Goal: Book appointment/travel/reservation

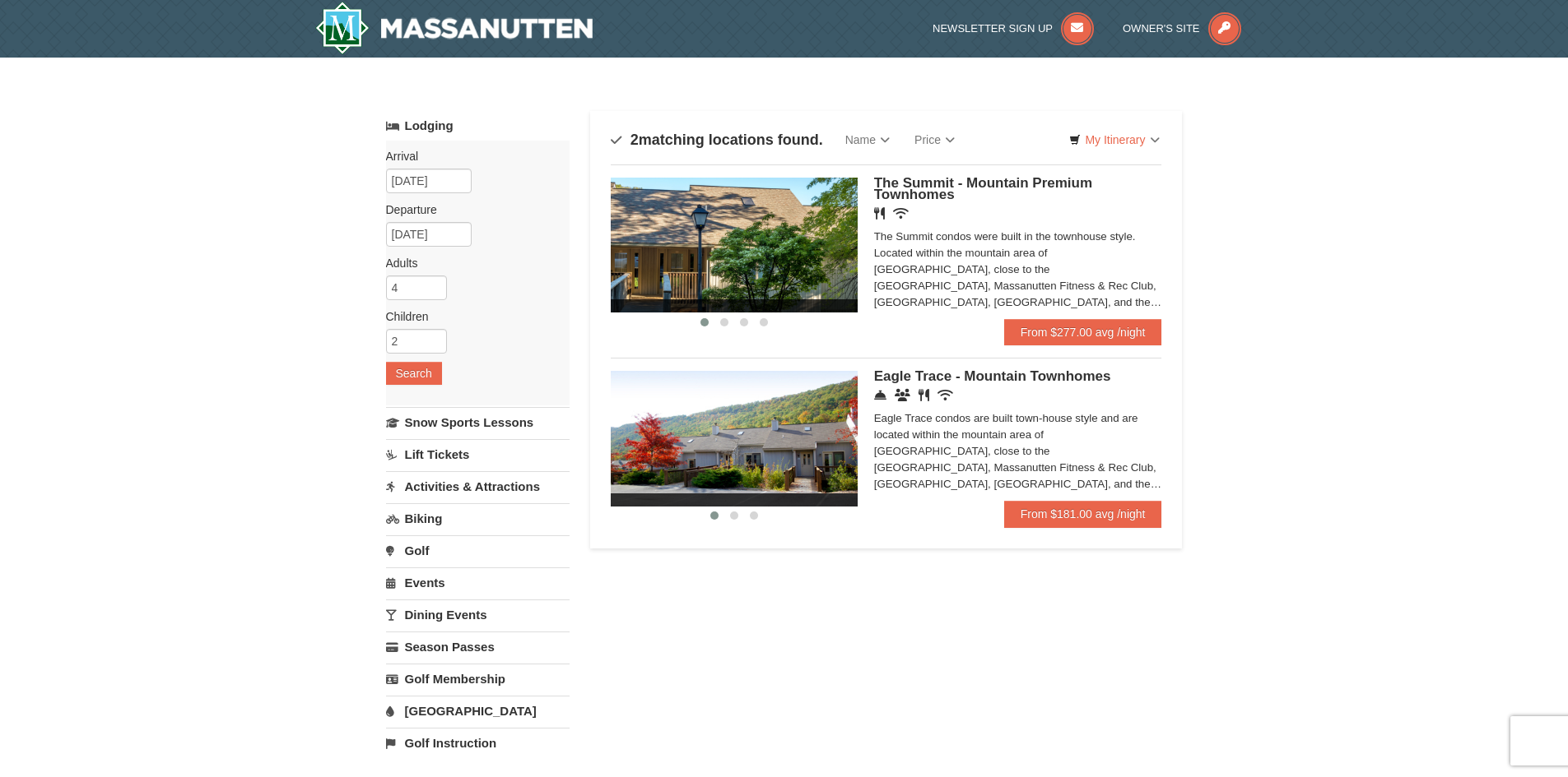
click at [439, 451] on link "Lift Tickets" at bounding box center [477, 453] width 183 height 30
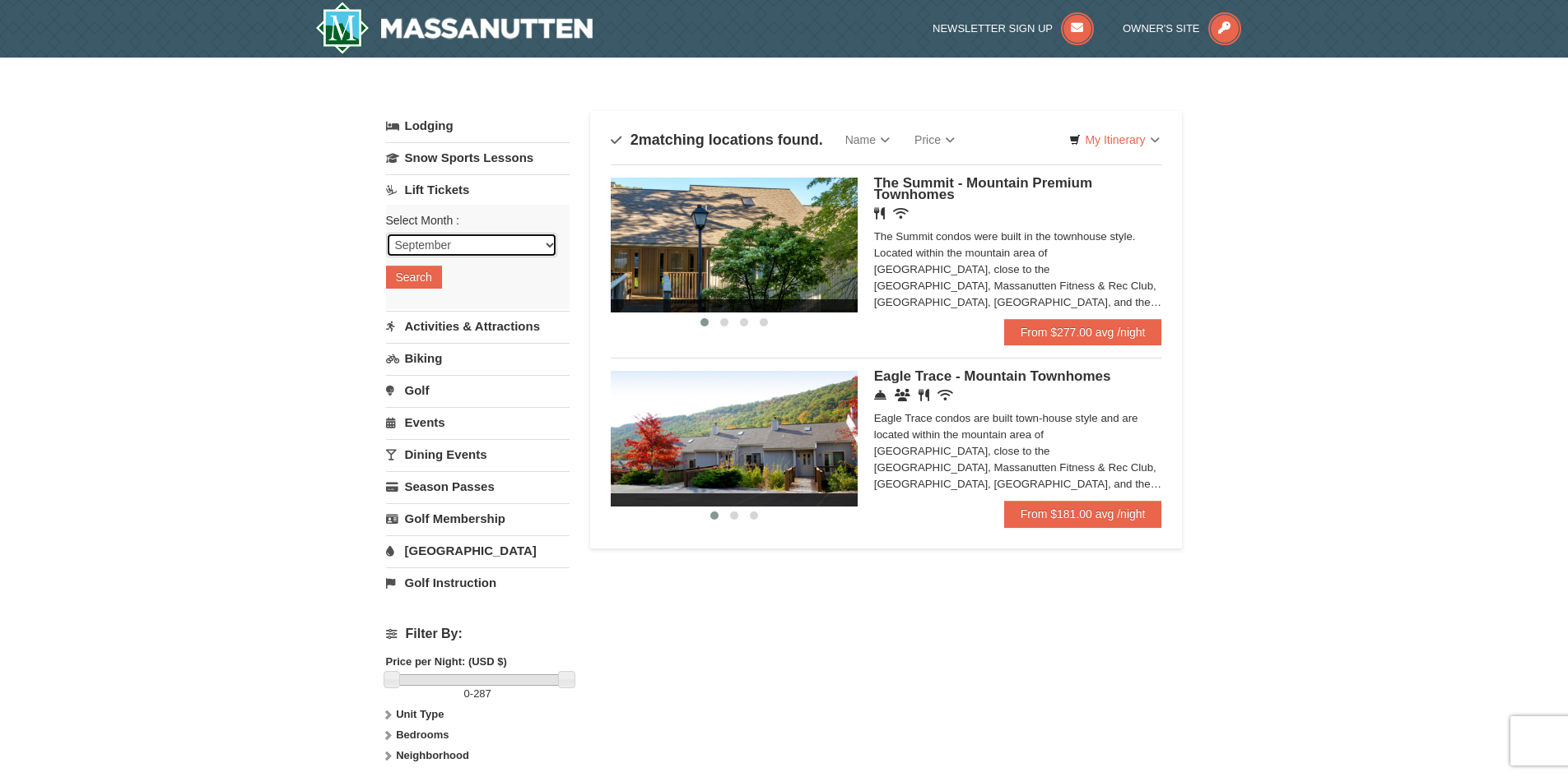
click at [453, 241] on select "September October November December January February March April May June July …" at bounding box center [471, 244] width 172 height 24
select select "12"
click at [386, 233] on select "September October November December January February March April May June July …" at bounding box center [471, 244] width 172 height 24
click at [430, 277] on button "Search" at bounding box center [414, 277] width 56 height 23
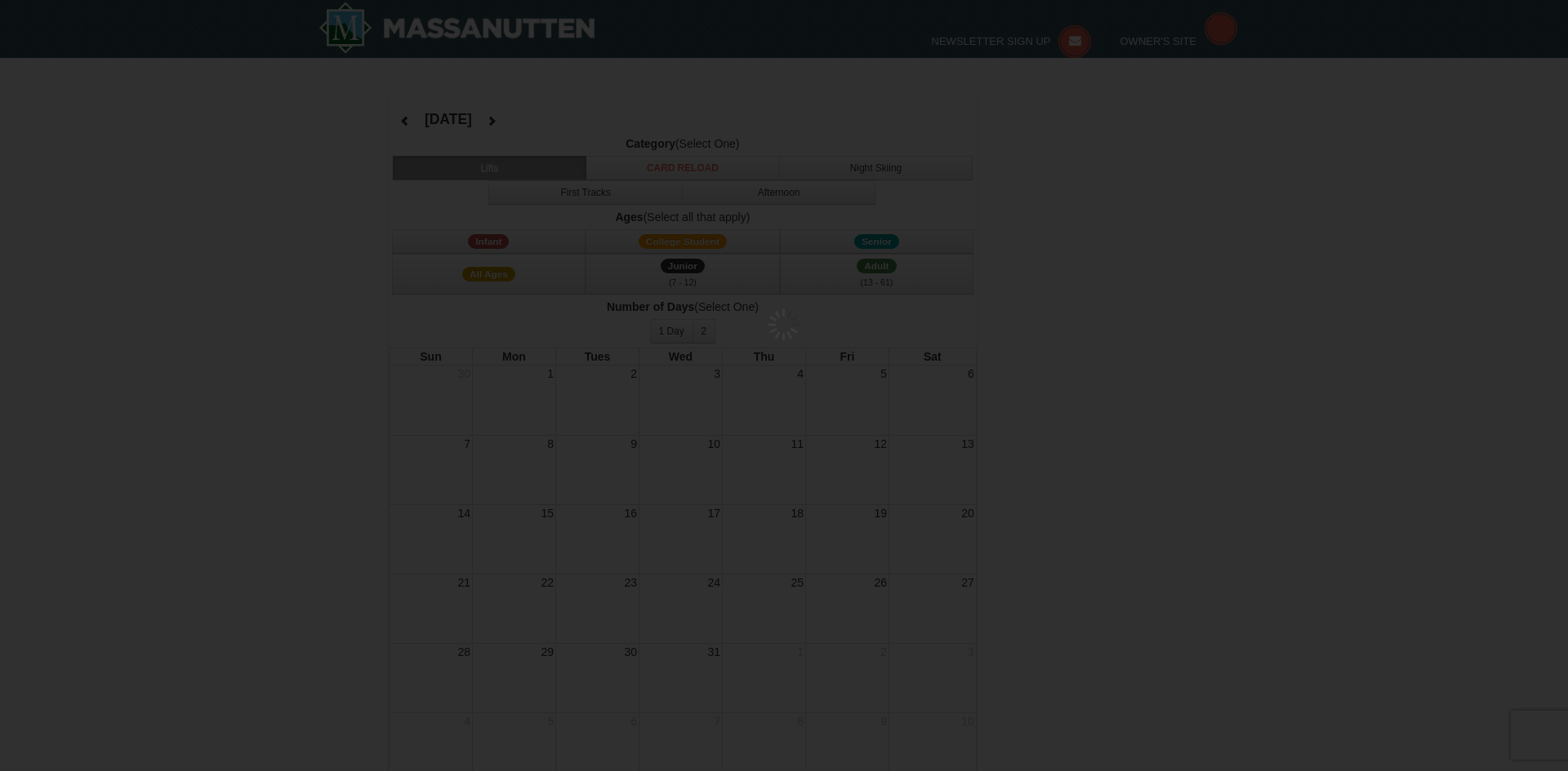
select select "12"
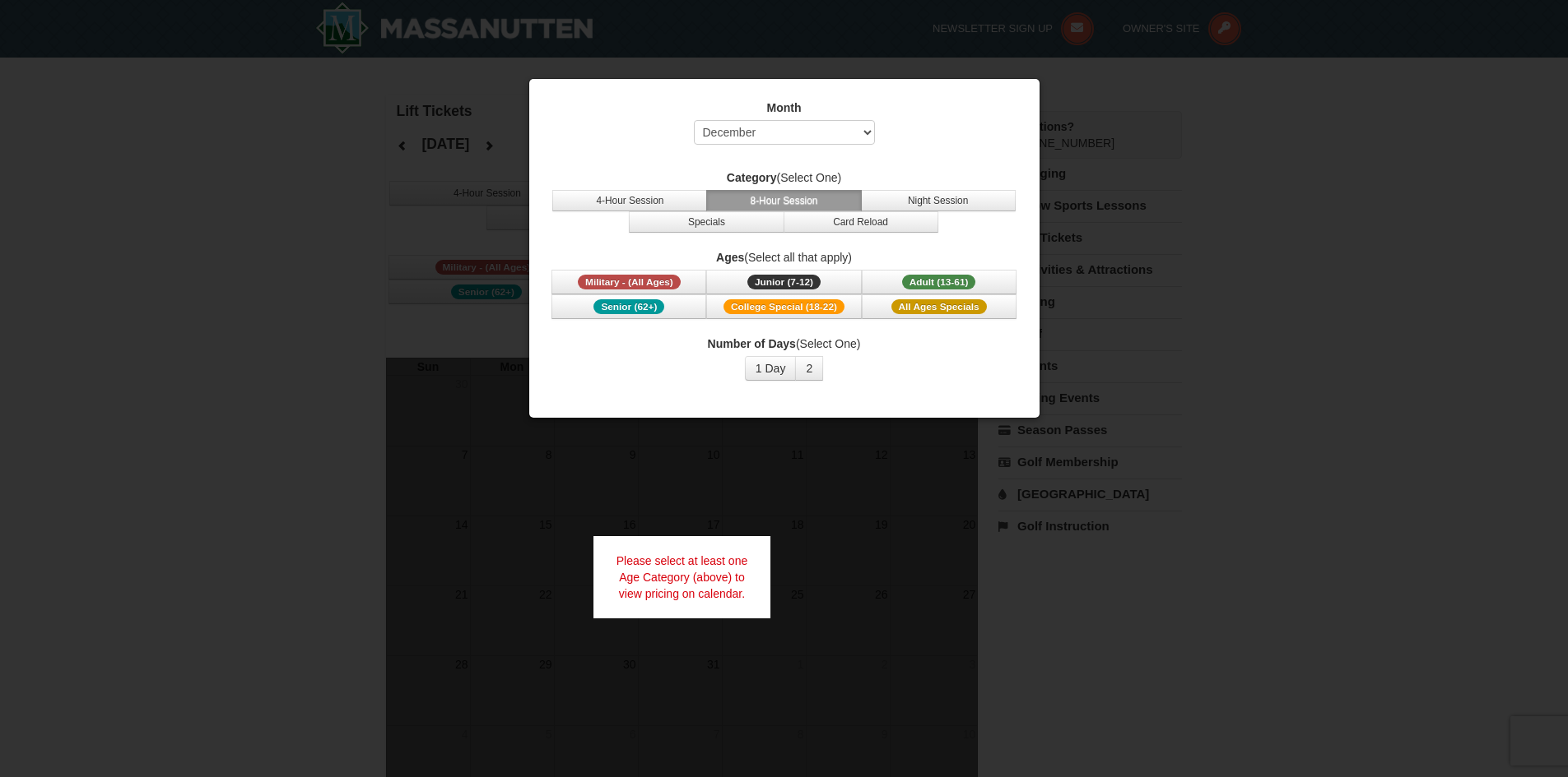
click at [989, 98] on div "Month Select September October November December January February March April M…" at bounding box center [783, 240] width 493 height 306
click at [932, 280] on span "Adult (13-61)" at bounding box center [939, 282] width 74 height 15
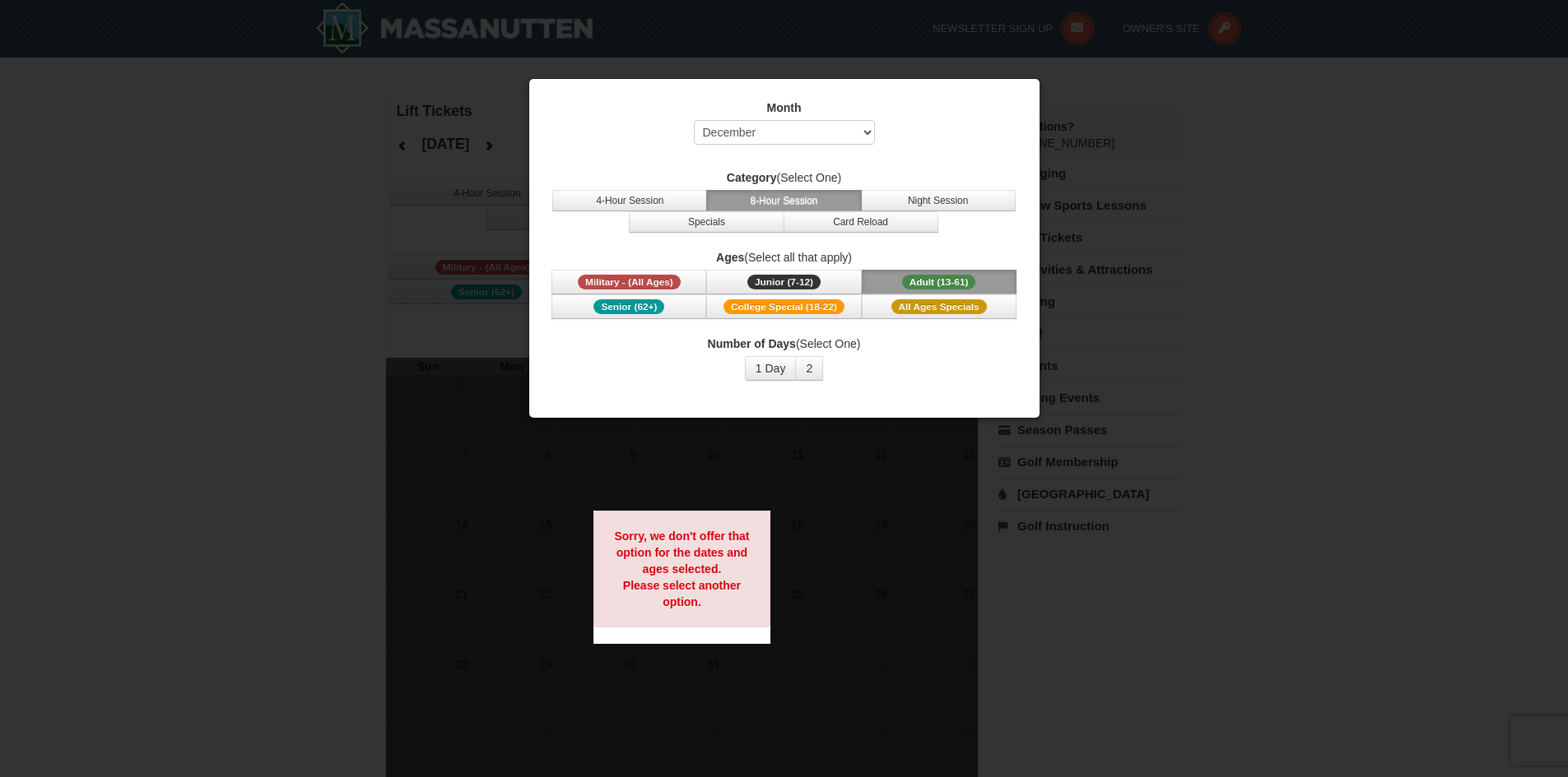
click at [349, 270] on div at bounding box center [784, 388] width 1568 height 777
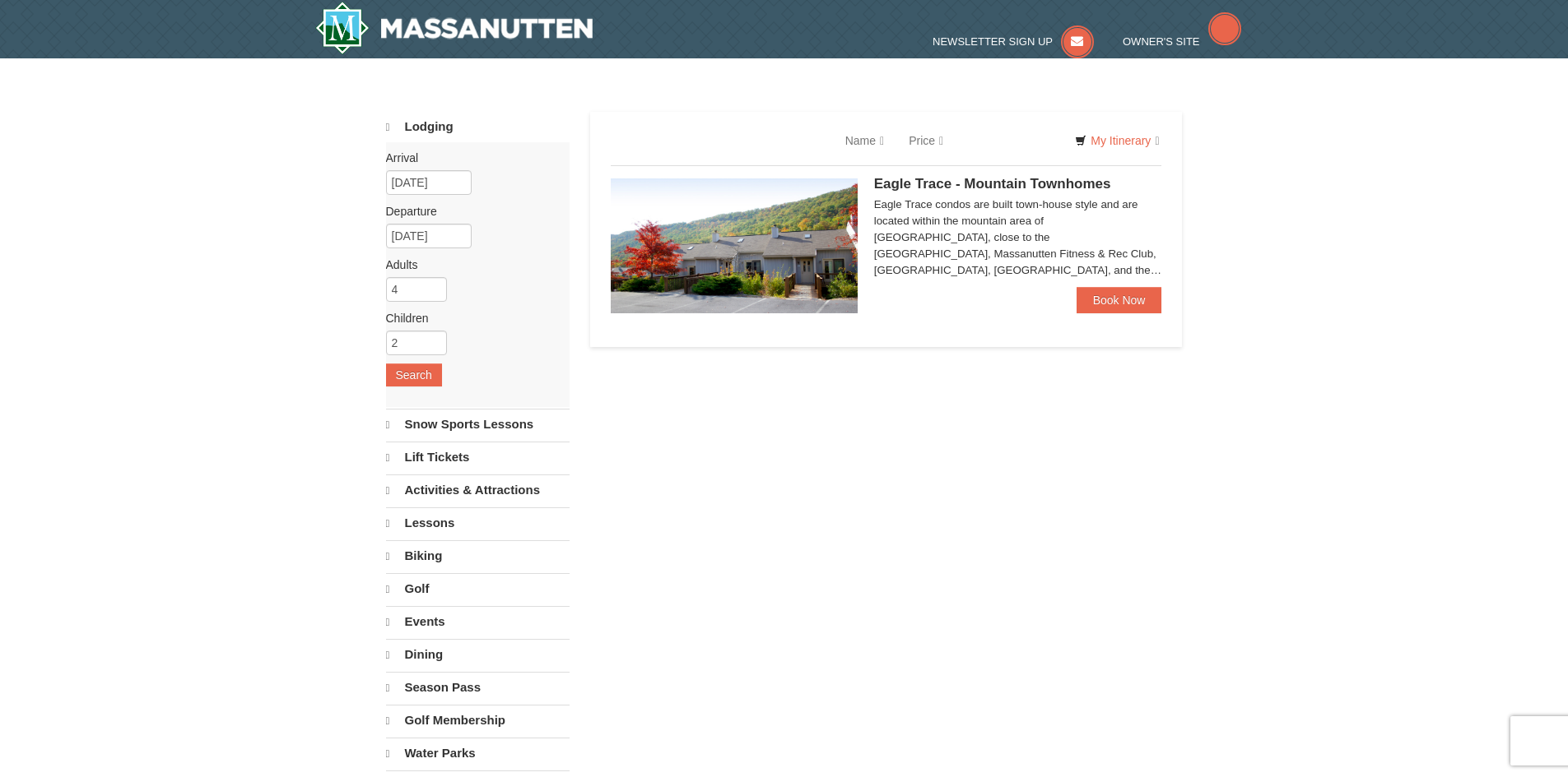
select select "9"
